Goal: Task Accomplishment & Management: Manage account settings

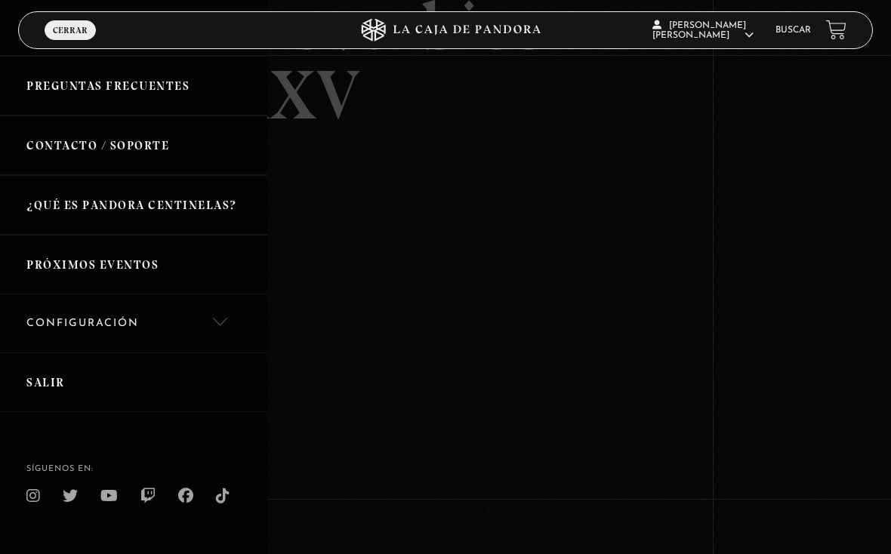
scroll to position [237, 0]
click at [137, 380] on link "Salir" at bounding box center [133, 384] width 267 height 60
click at [155, 385] on link "Salir" at bounding box center [133, 384] width 267 height 60
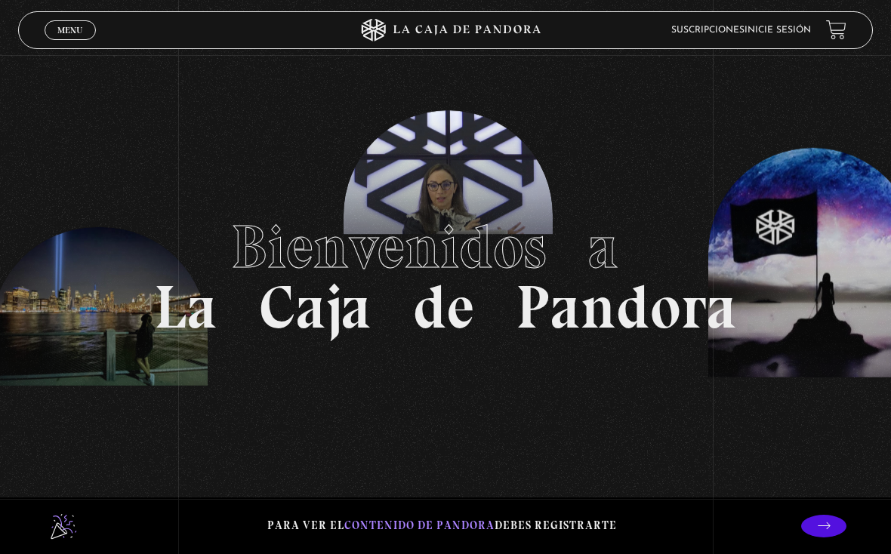
click at [76, 39] on span "Cerrar" at bounding box center [71, 43] width 36 height 11
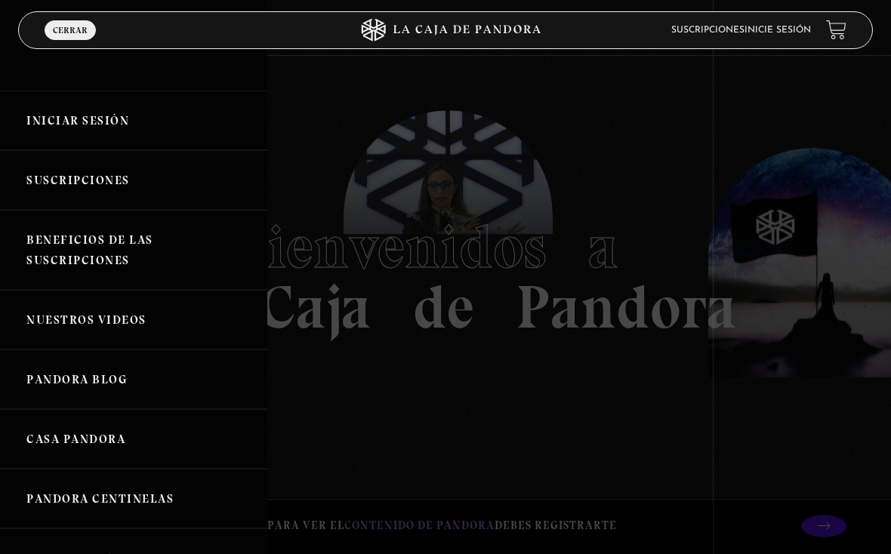
click at [165, 134] on link "Iniciar Sesión" at bounding box center [133, 121] width 267 height 60
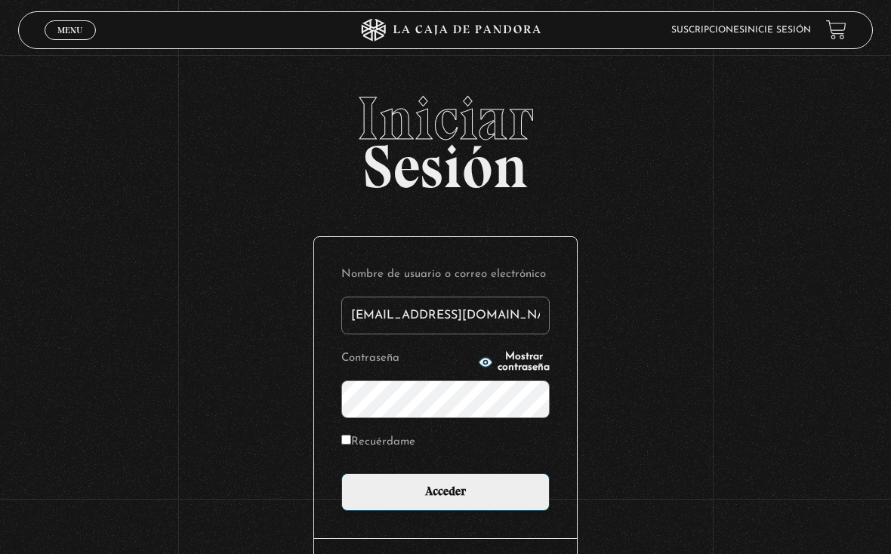
type input "drivasesquivel@gmail.com"
click at [446, 496] on input "Acceder" at bounding box center [445, 493] width 208 height 38
click at [468, 496] on input "Acceder" at bounding box center [445, 493] width 208 height 38
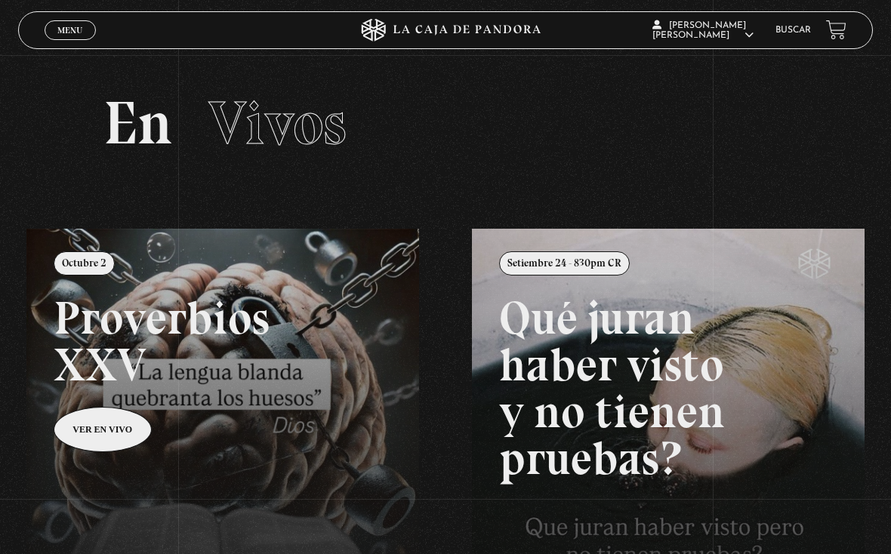
click at [114, 432] on link at bounding box center [471, 506] width 891 height 554
